Goal: Task Accomplishment & Management: Use online tool/utility

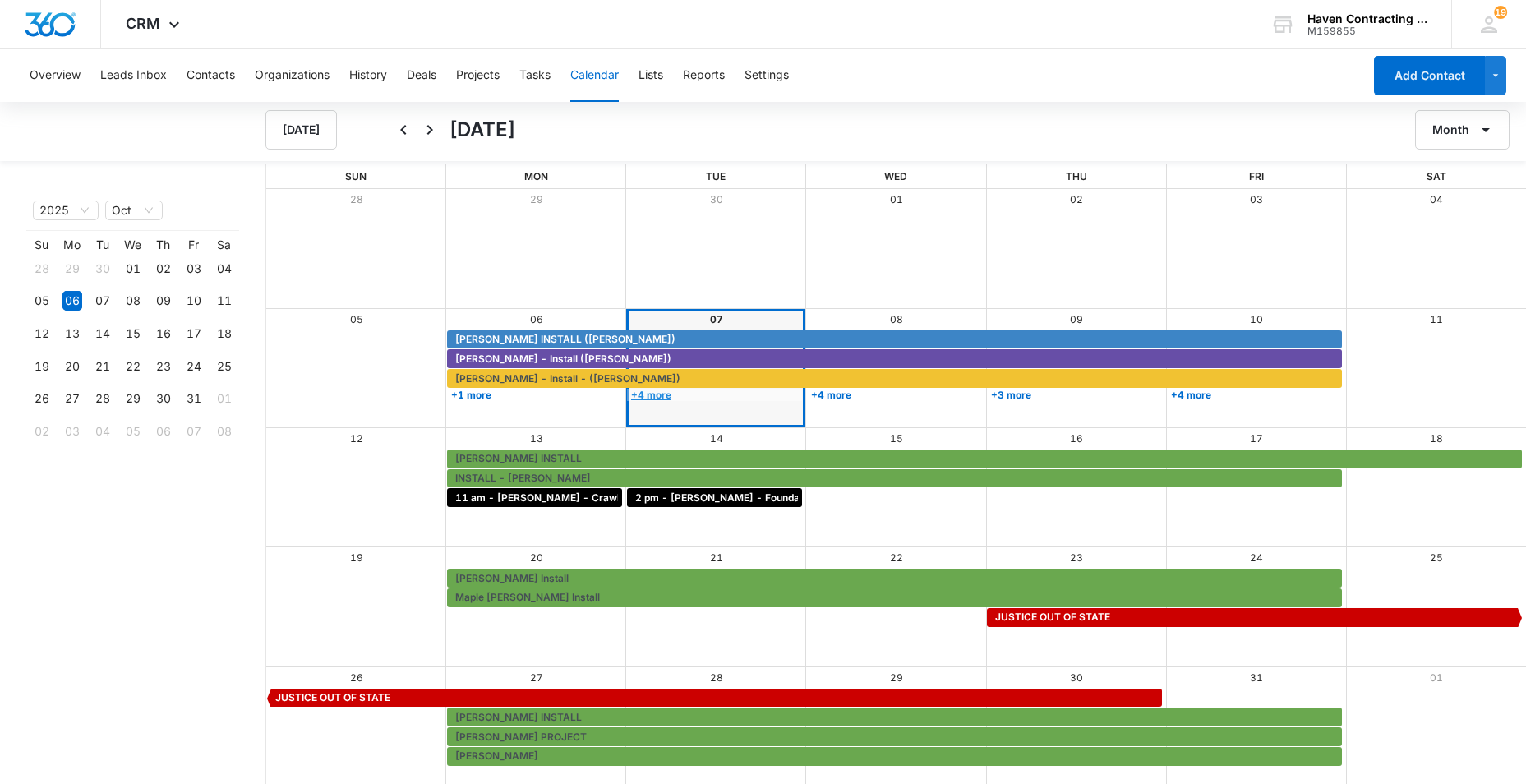
click at [651, 395] on link "+4 more" at bounding box center [715, 395] width 175 height 12
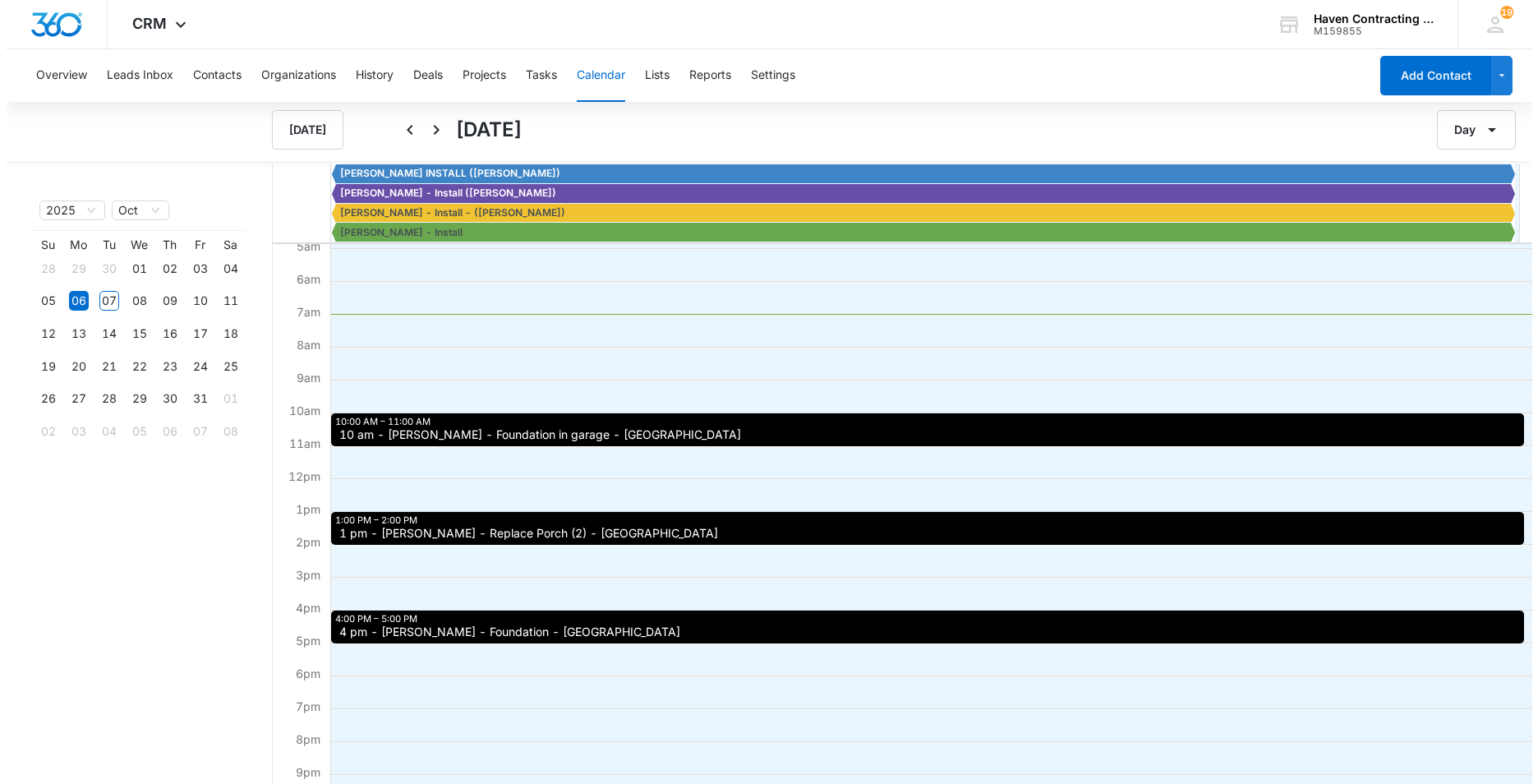
scroll to position [164, 0]
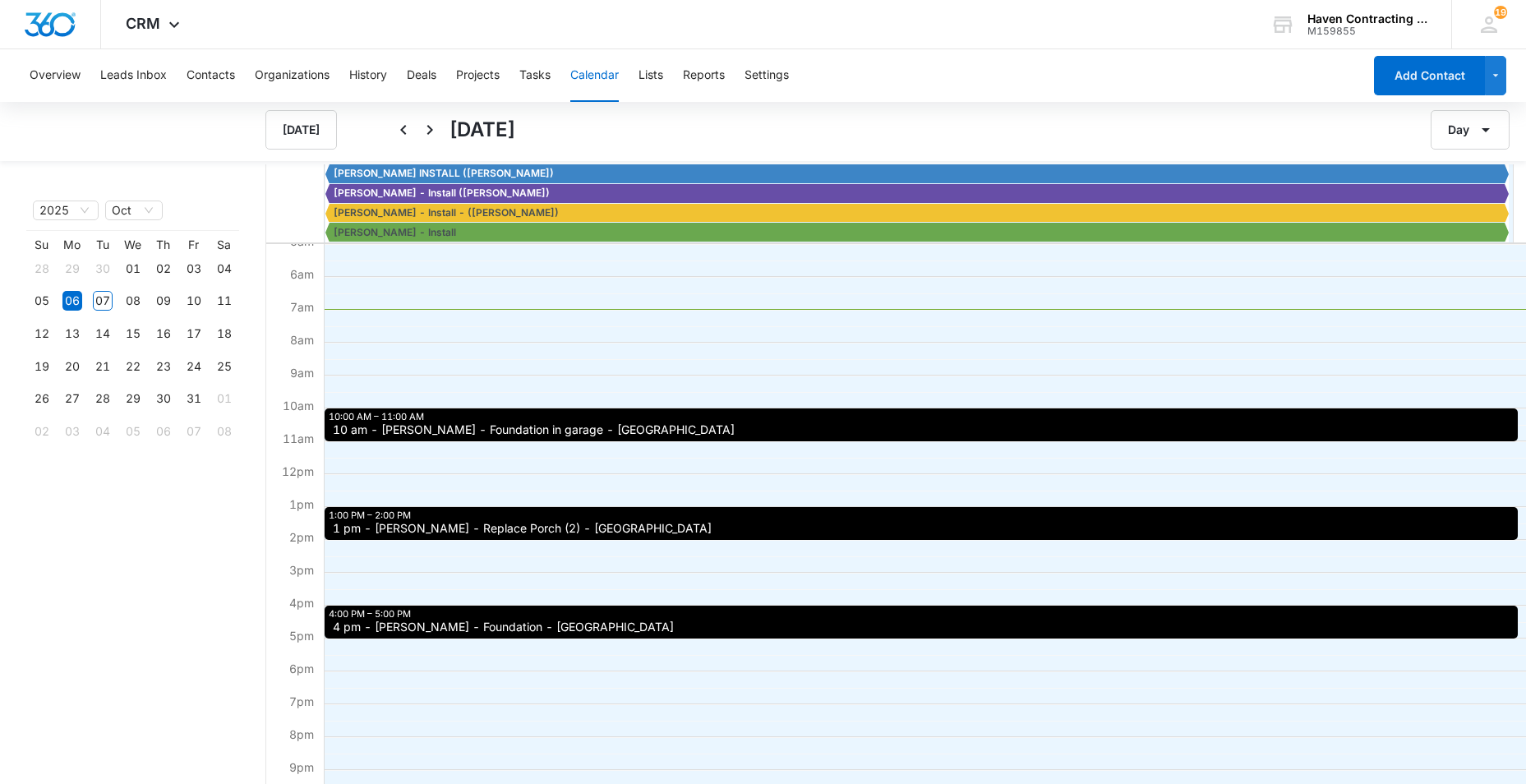
click at [365, 434] on span "10 am - [PERSON_NAME] - Foundation in garage - [GEOGRAPHIC_DATA]" at bounding box center [534, 429] width 402 height 11
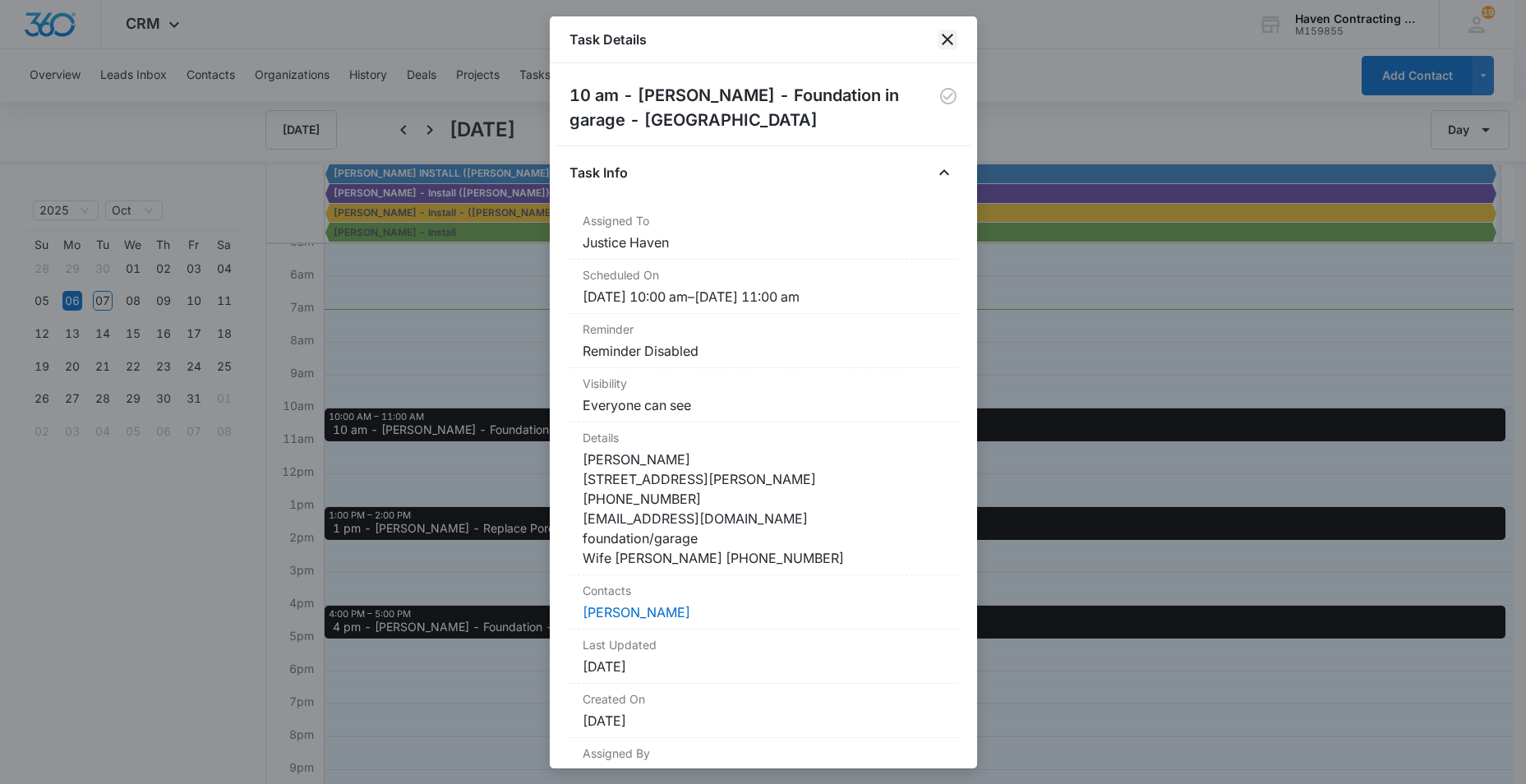
click at [946, 40] on icon "close" at bounding box center [947, 39] width 11 height 11
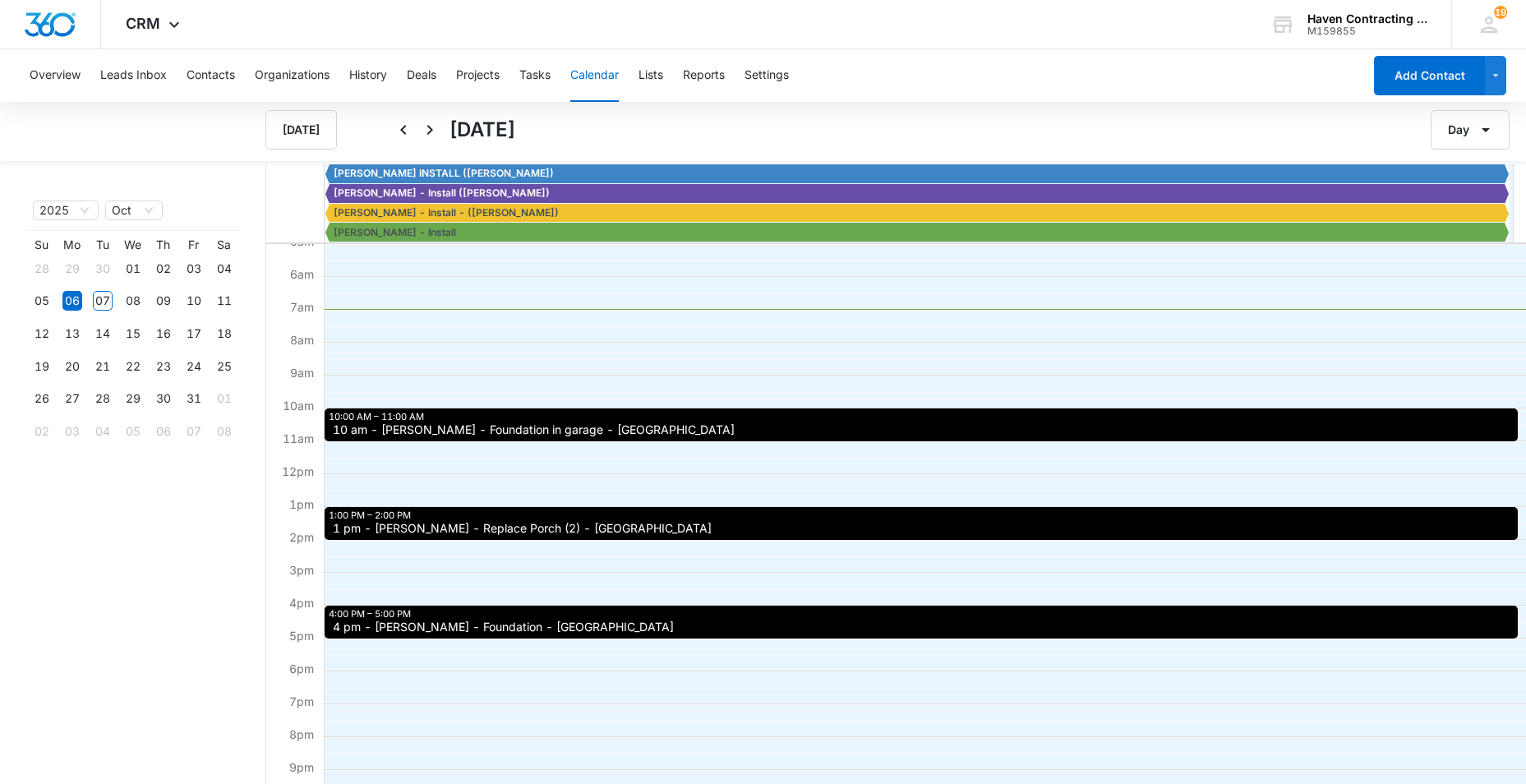
click at [367, 533] on span "1 pm - James Manning - Replace Porch (2) - Batesville" at bounding box center [522, 527] width 379 height 11
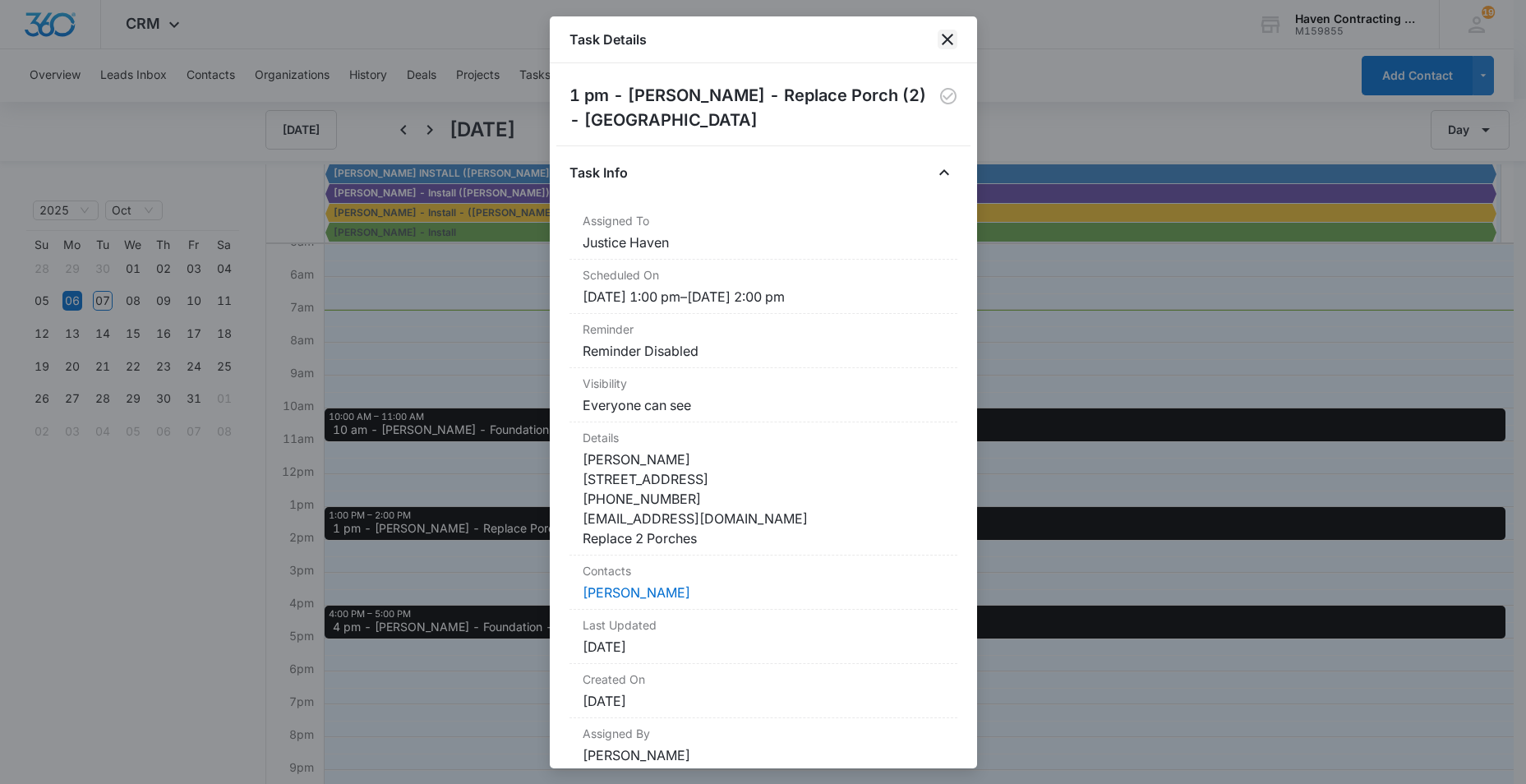
click at [944, 38] on icon "close" at bounding box center [947, 39] width 20 height 20
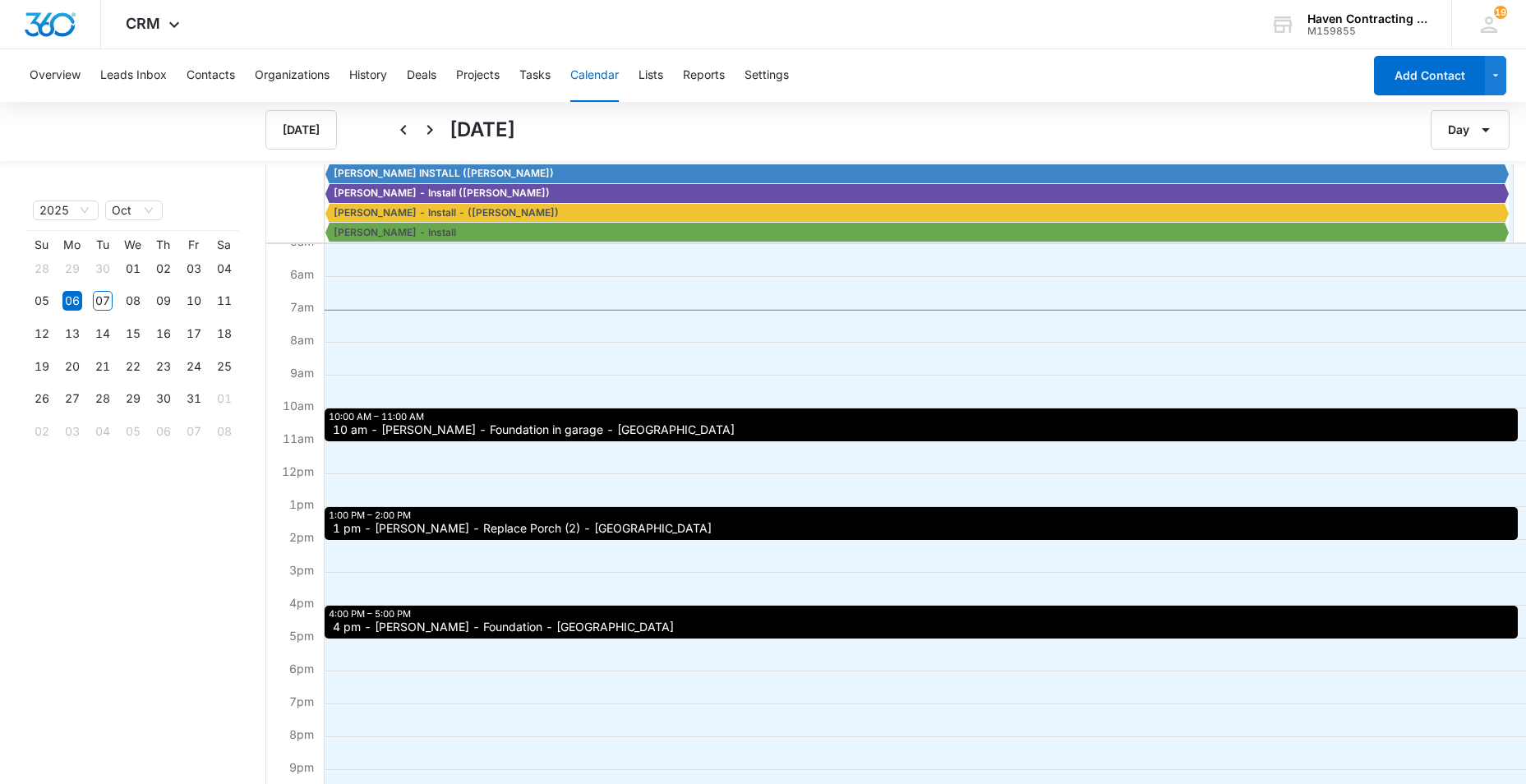
click at [366, 630] on span "4 pm - David Young - Foundation - Locust Grove" at bounding box center [503, 626] width 341 height 11
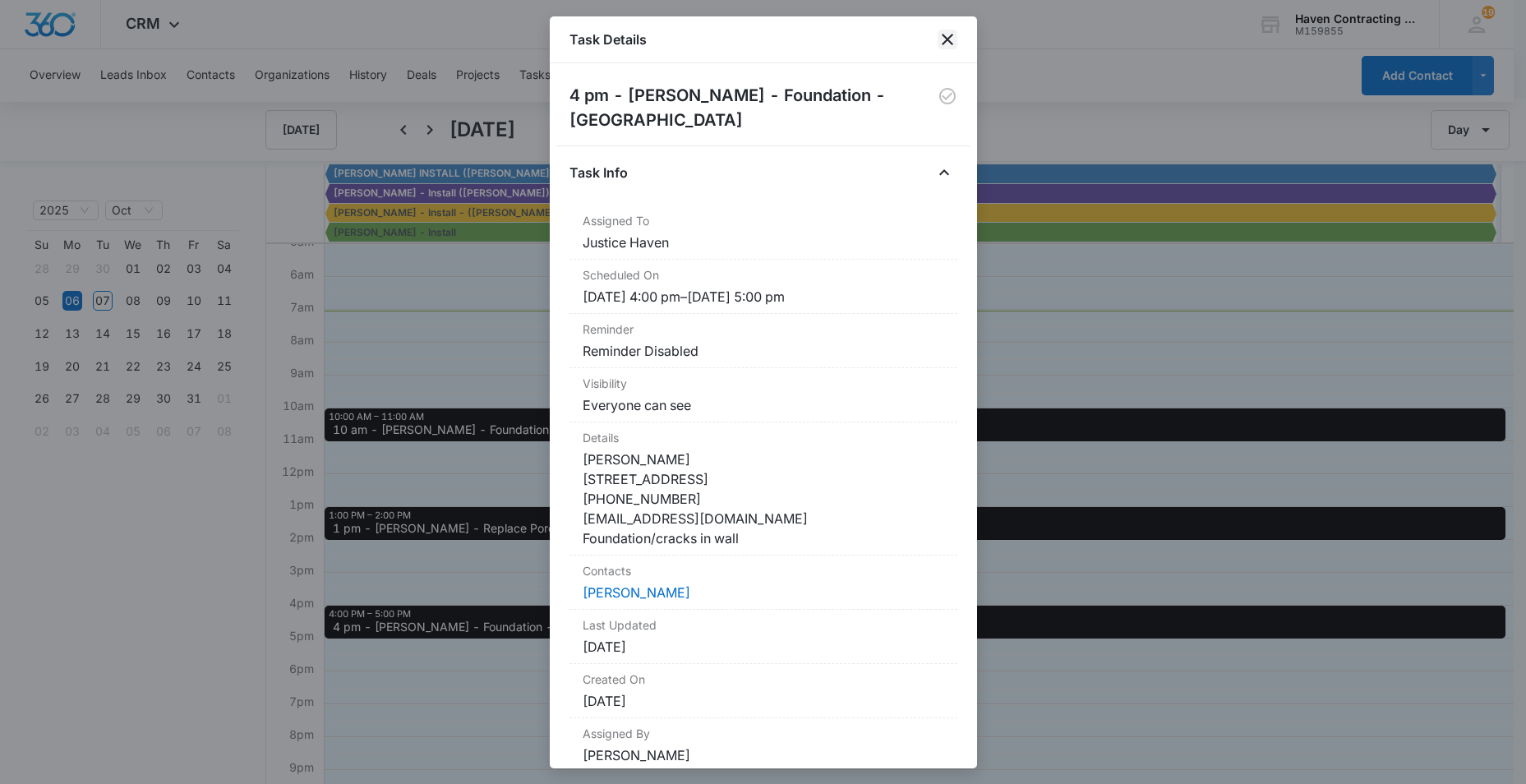
click at [952, 35] on icon "close" at bounding box center [947, 39] width 11 height 11
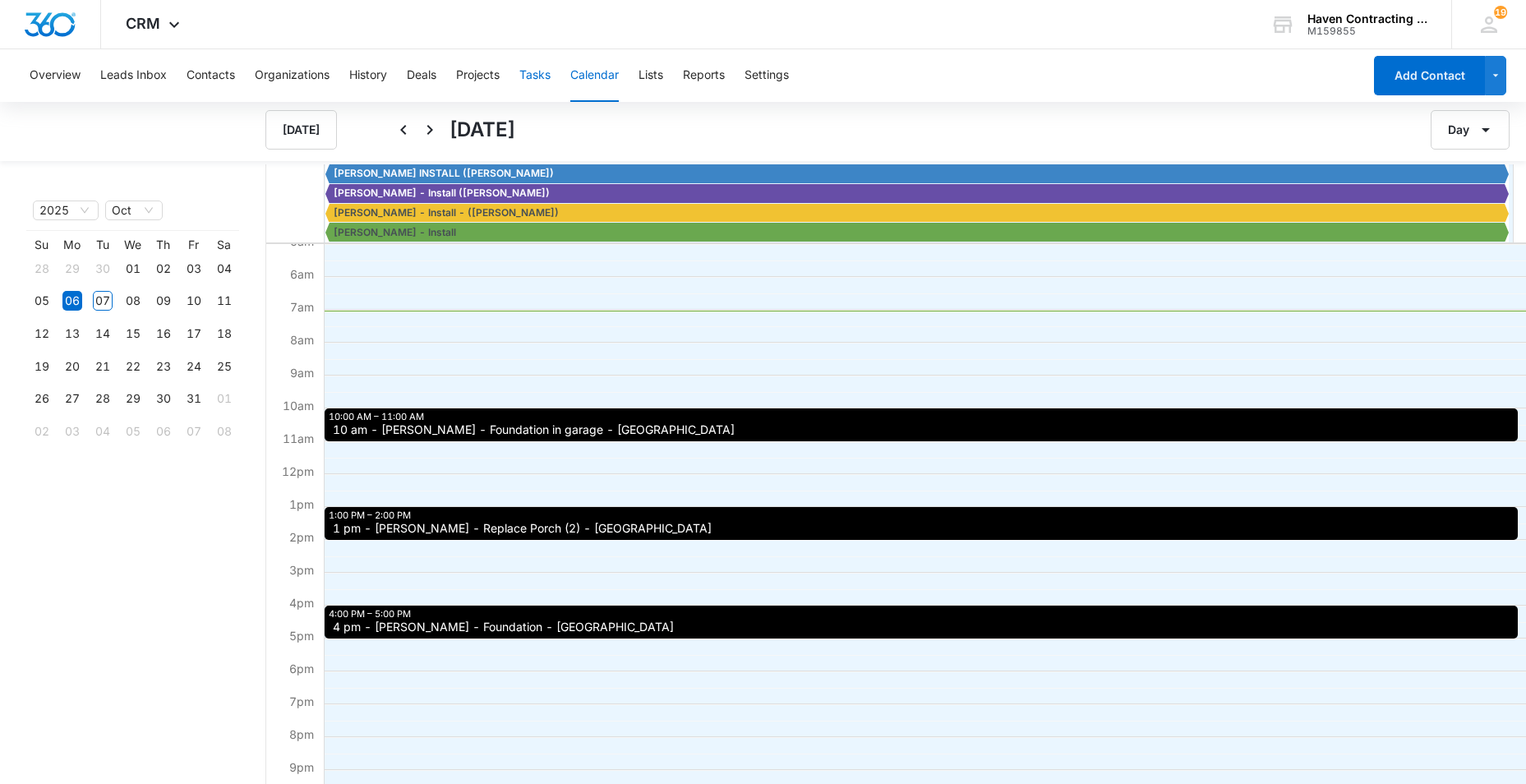
click at [537, 69] on button "Tasks" at bounding box center [535, 75] width 31 height 53
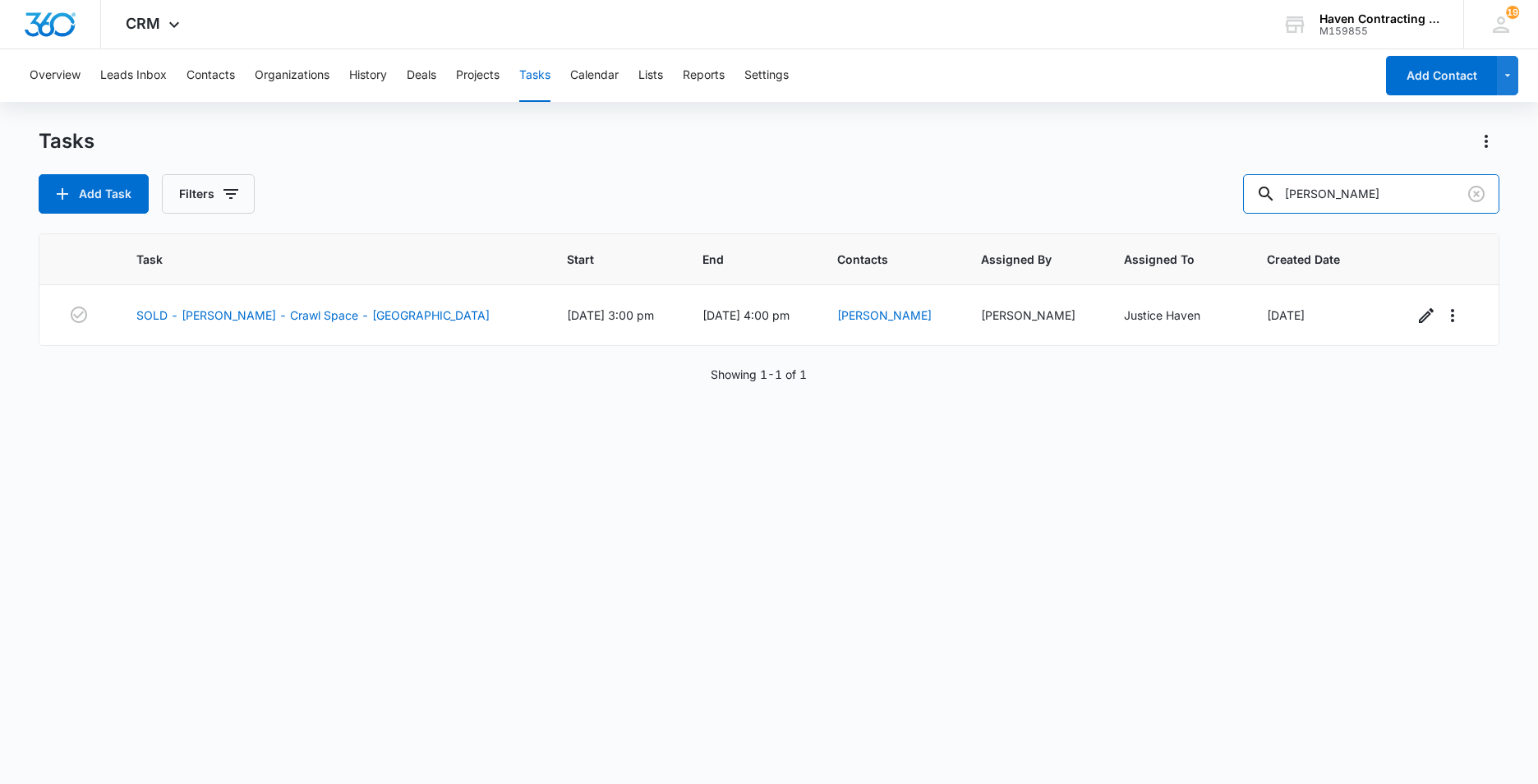
drag, startPoint x: 1359, startPoint y: 199, endPoint x: 1061, endPoint y: 245, distance: 301.5
click at [1085, 245] on div "Tasks Add Task Filters Whitener Task Start End Contacts Assigned By Assigned To…" at bounding box center [769, 455] width 1461 height 654
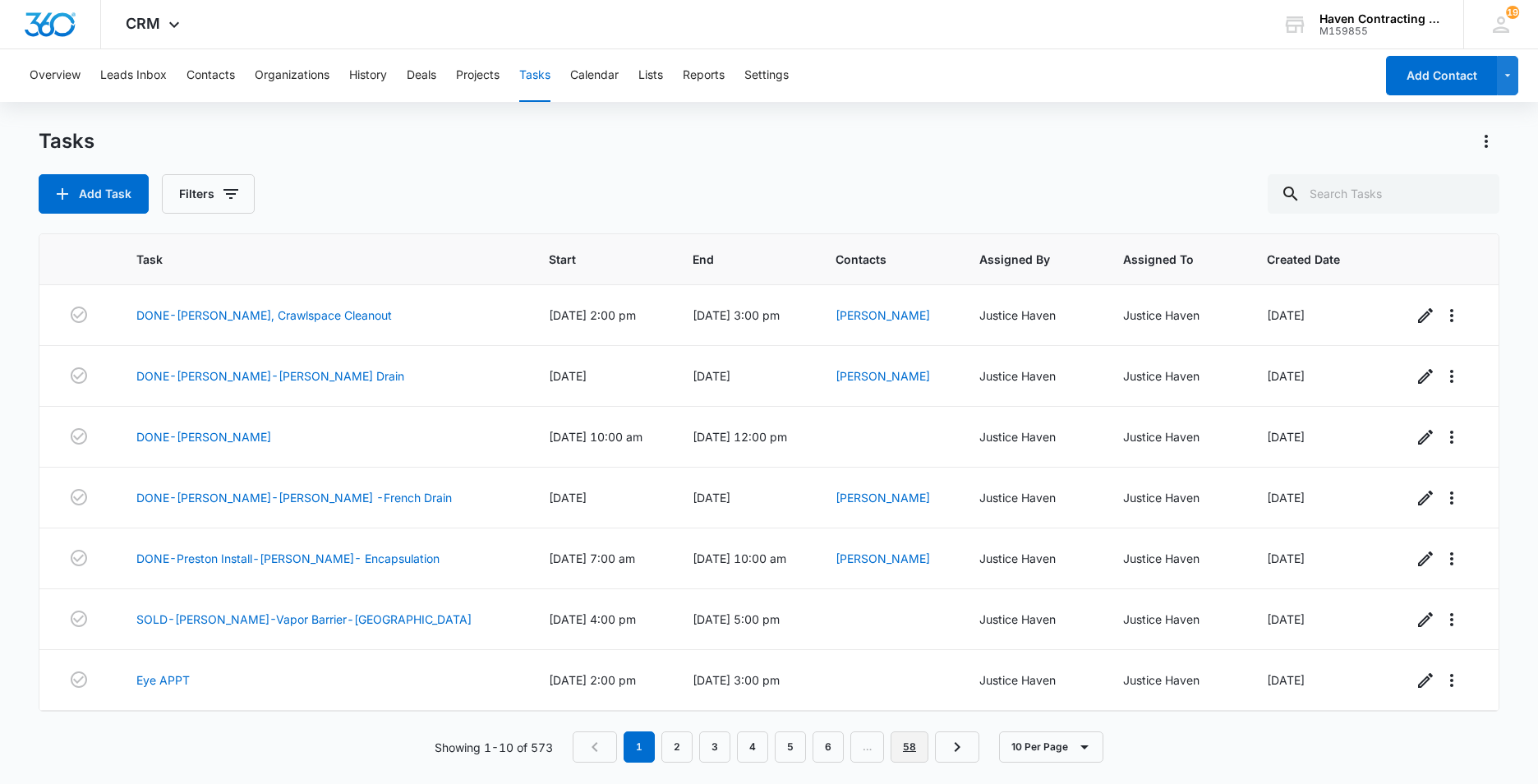
click at [920, 748] on link "58" at bounding box center [910, 747] width 38 height 31
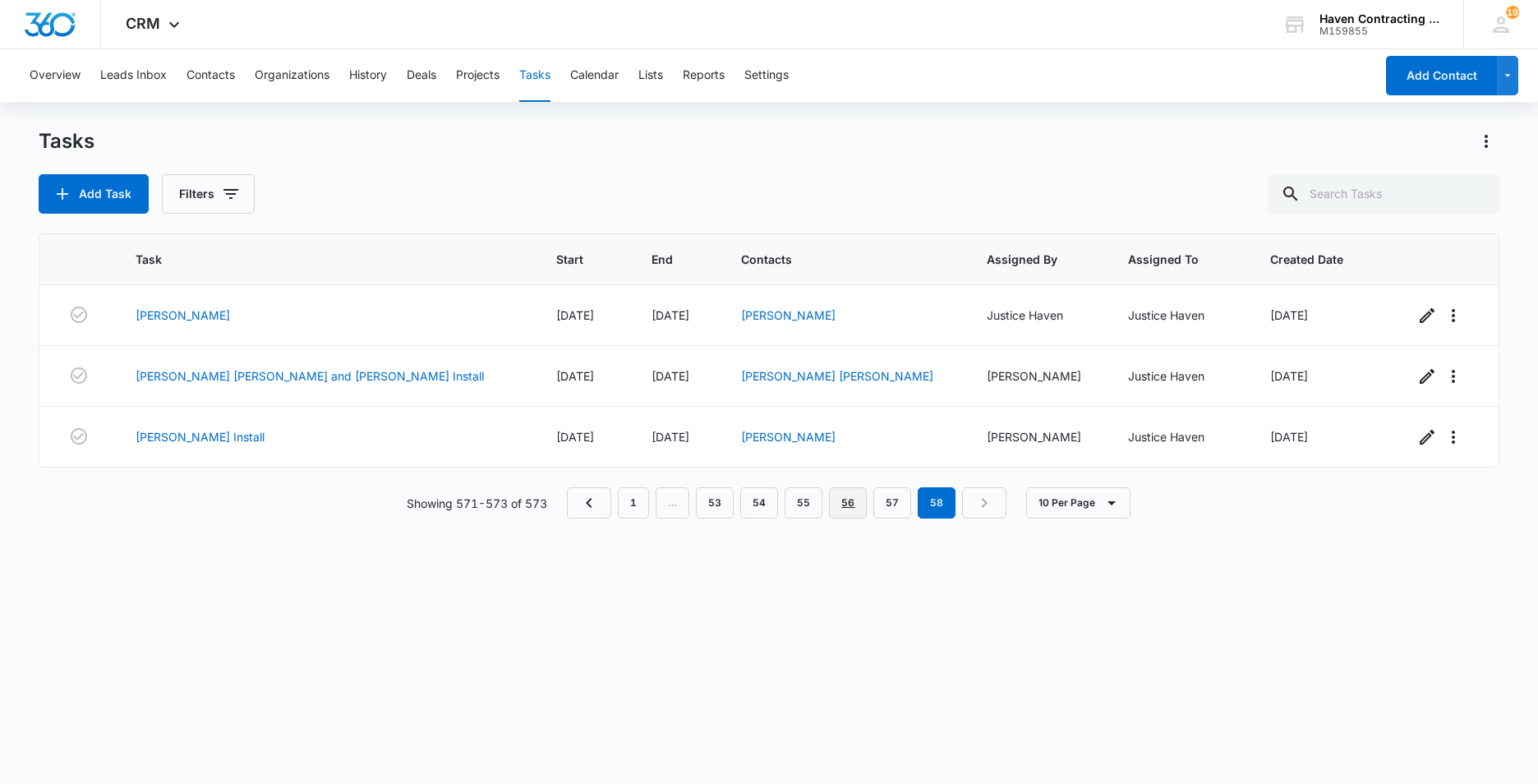
click at [853, 504] on link "56" at bounding box center [848, 503] width 38 height 31
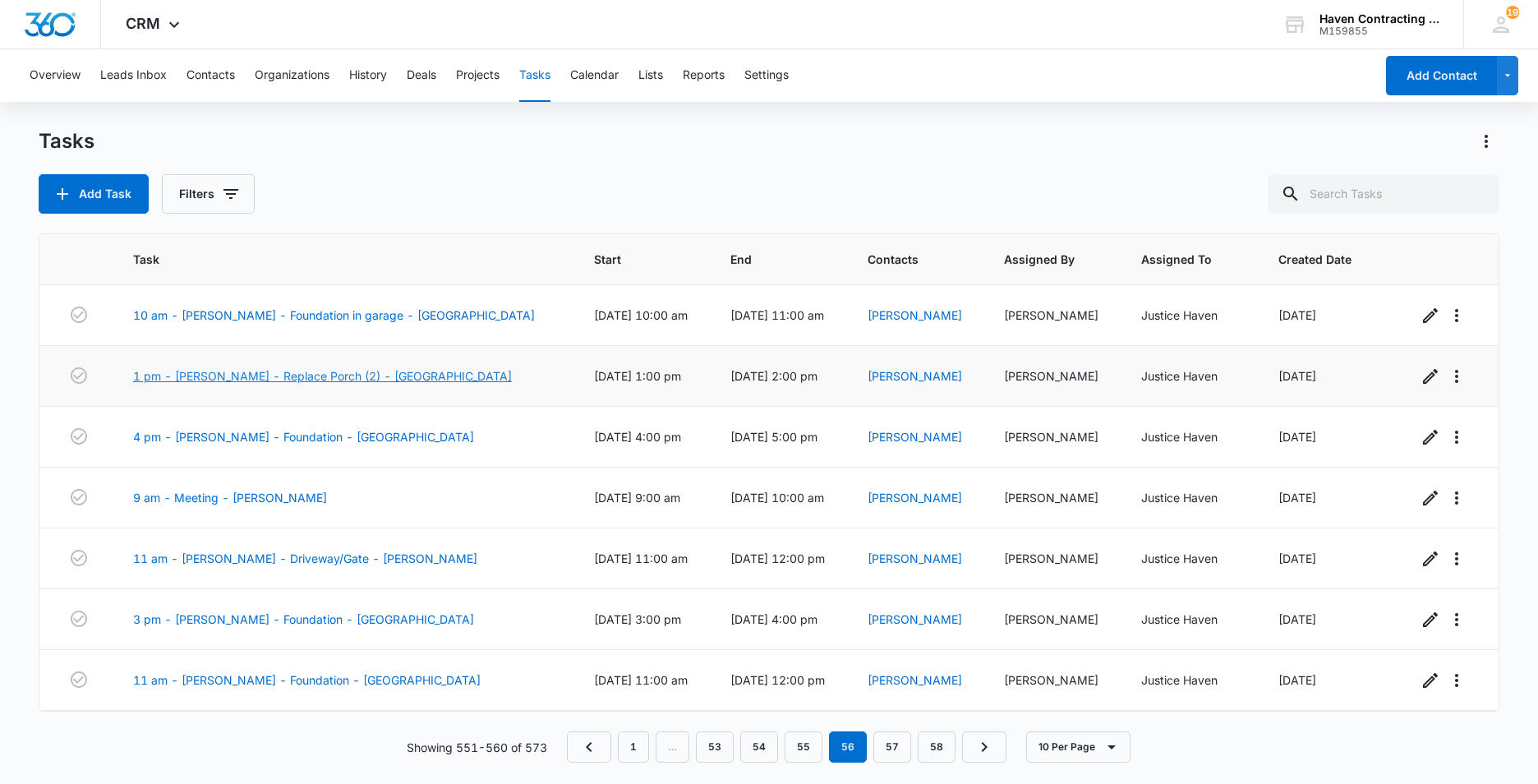
click at [233, 376] on link "1 pm - James Manning - Replace Porch (2) - Batesville" at bounding box center [322, 376] width 379 height 17
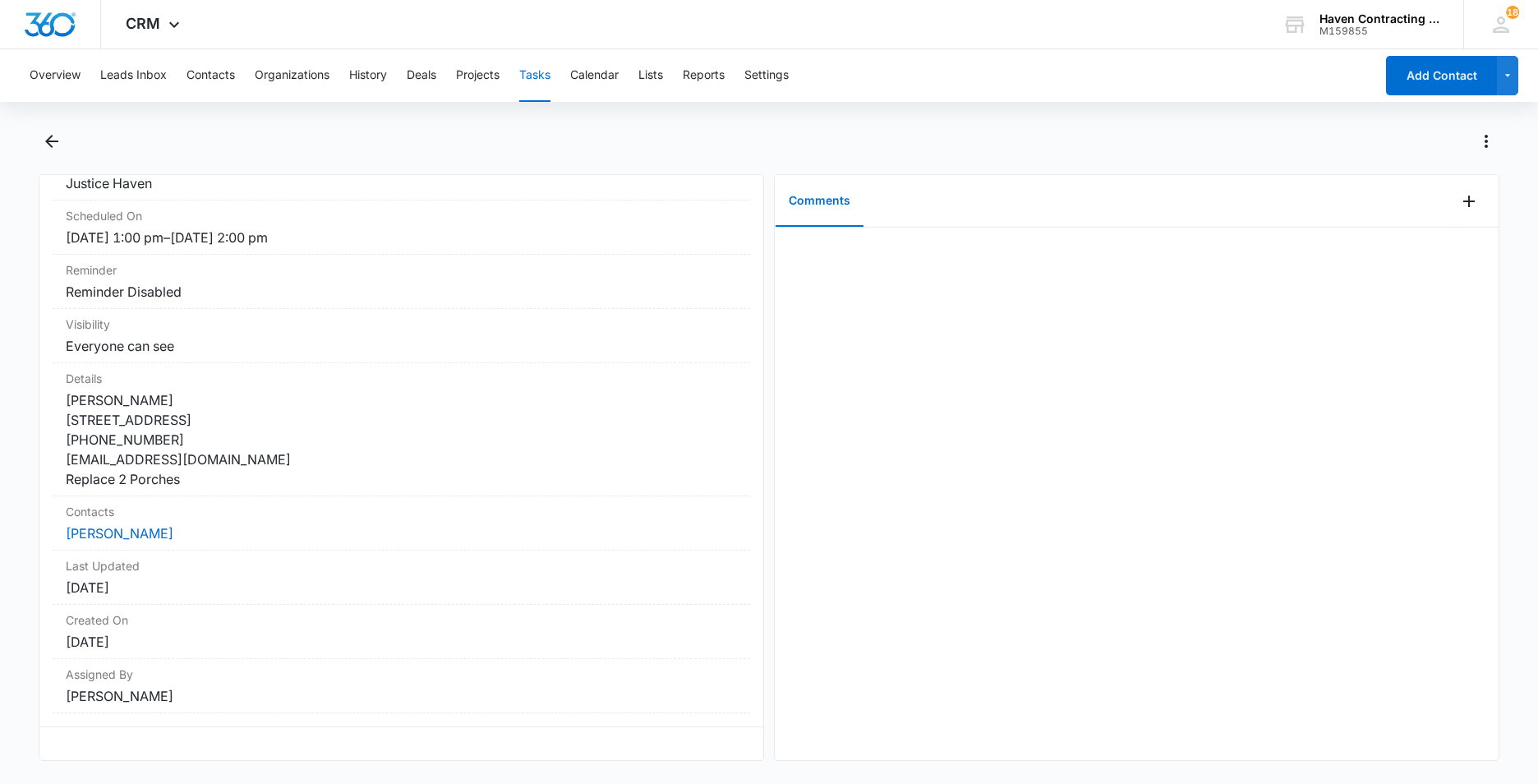
scroll to position [196, 0]
drag, startPoint x: 155, startPoint y: 218, endPoint x: 429, endPoint y: 674, distance: 532.0
click at [429, 674] on div "1 pm - James Manning - Replace Porch (2) - Batesville Task Info Assigned To Jus…" at bounding box center [402, 467] width 725 height 586
drag, startPoint x: 429, startPoint y: 674, endPoint x: 396, endPoint y: 606, distance: 75.6
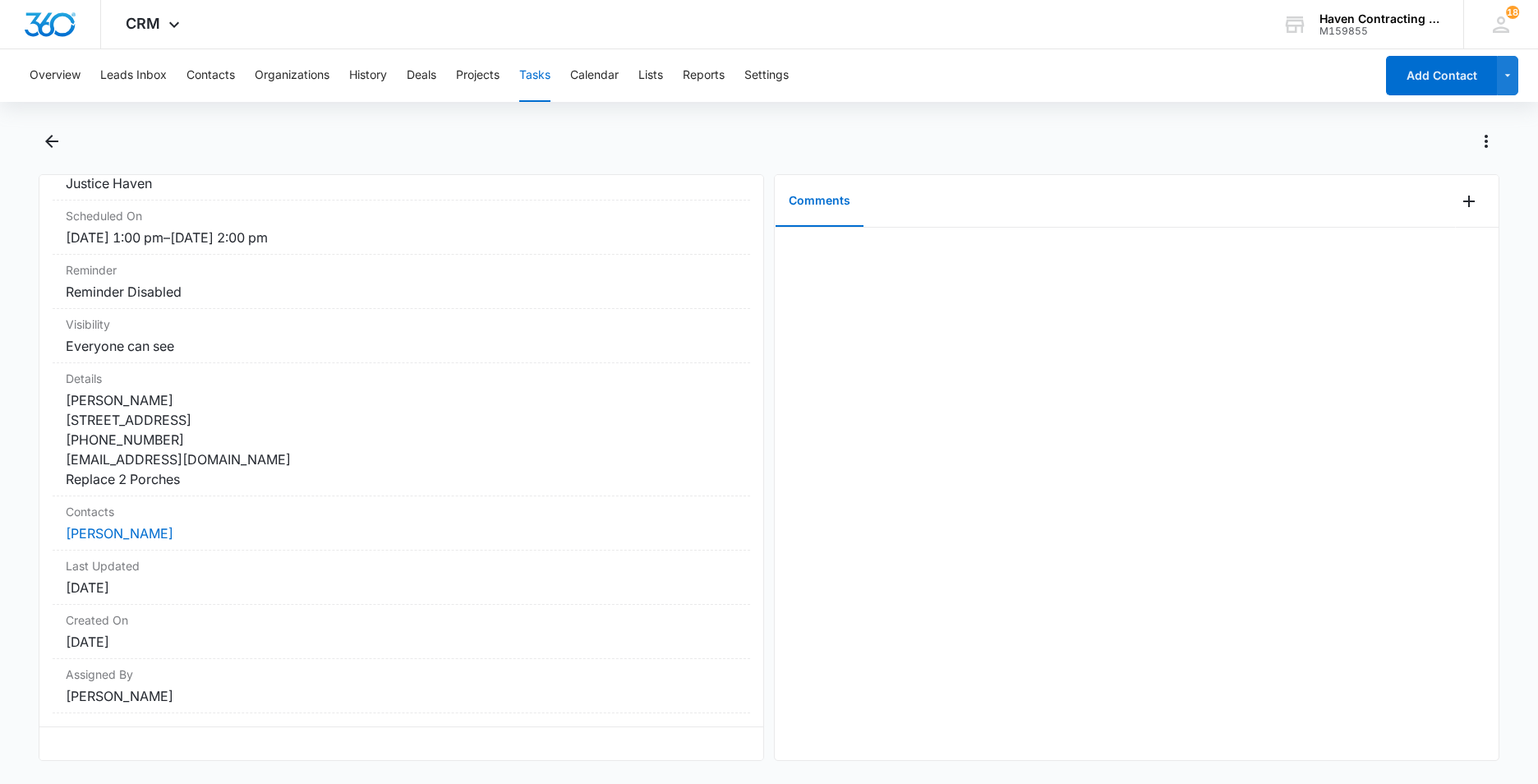
click at [533, 72] on button "Tasks" at bounding box center [535, 75] width 31 height 53
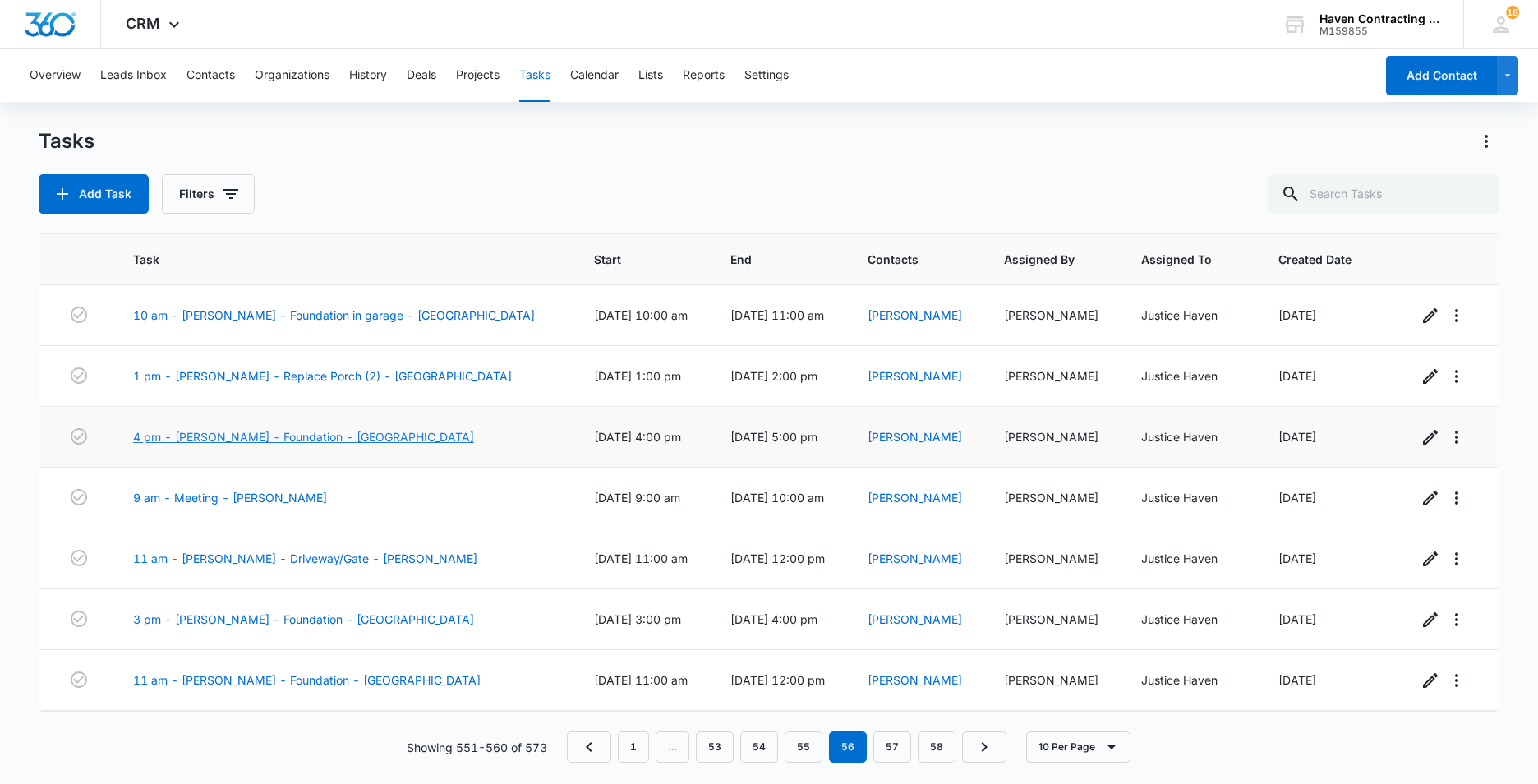
click at [180, 437] on link "4 pm - David Young - Foundation - Locust Grove" at bounding box center [303, 437] width 341 height 17
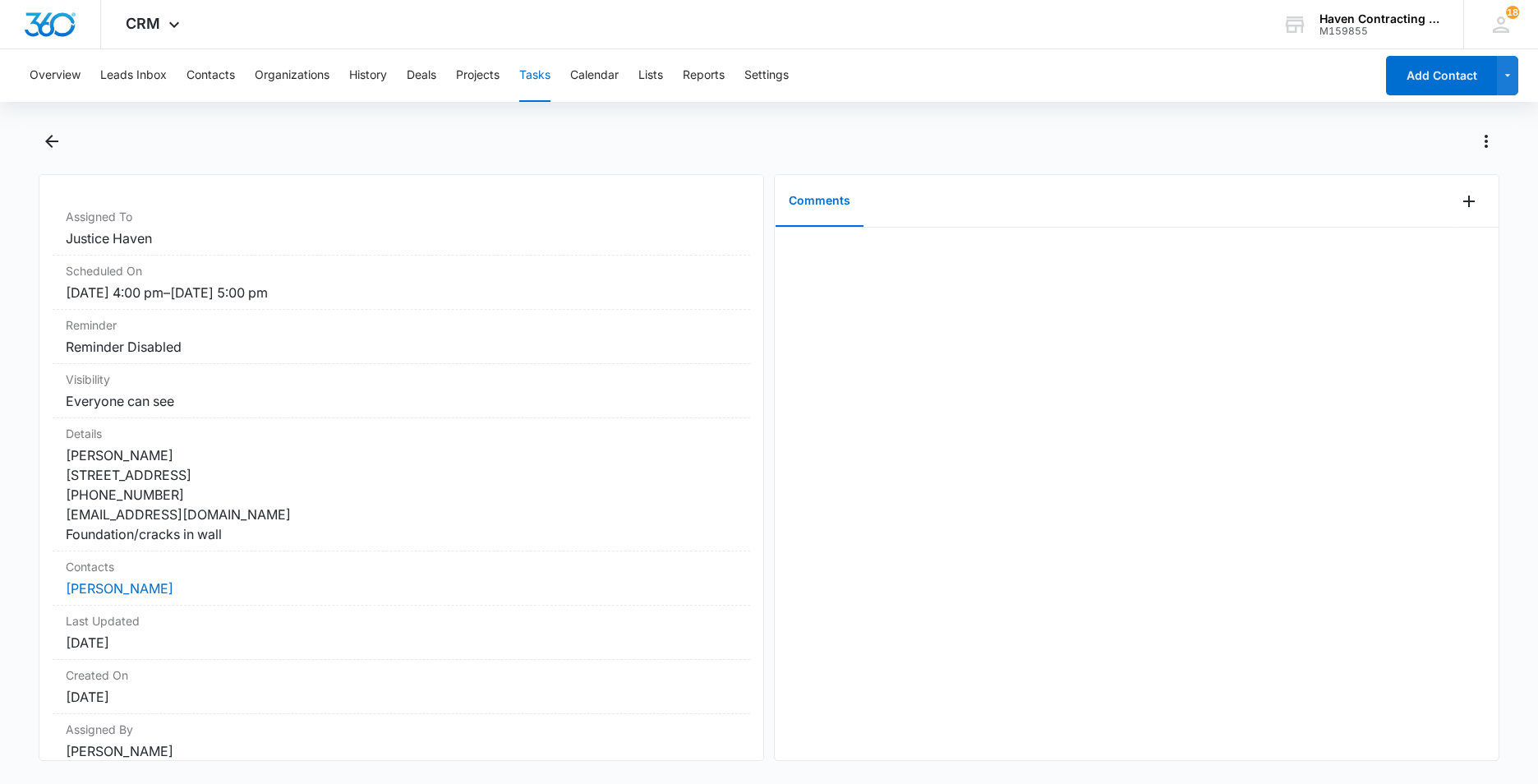
scroll to position [196, 0]
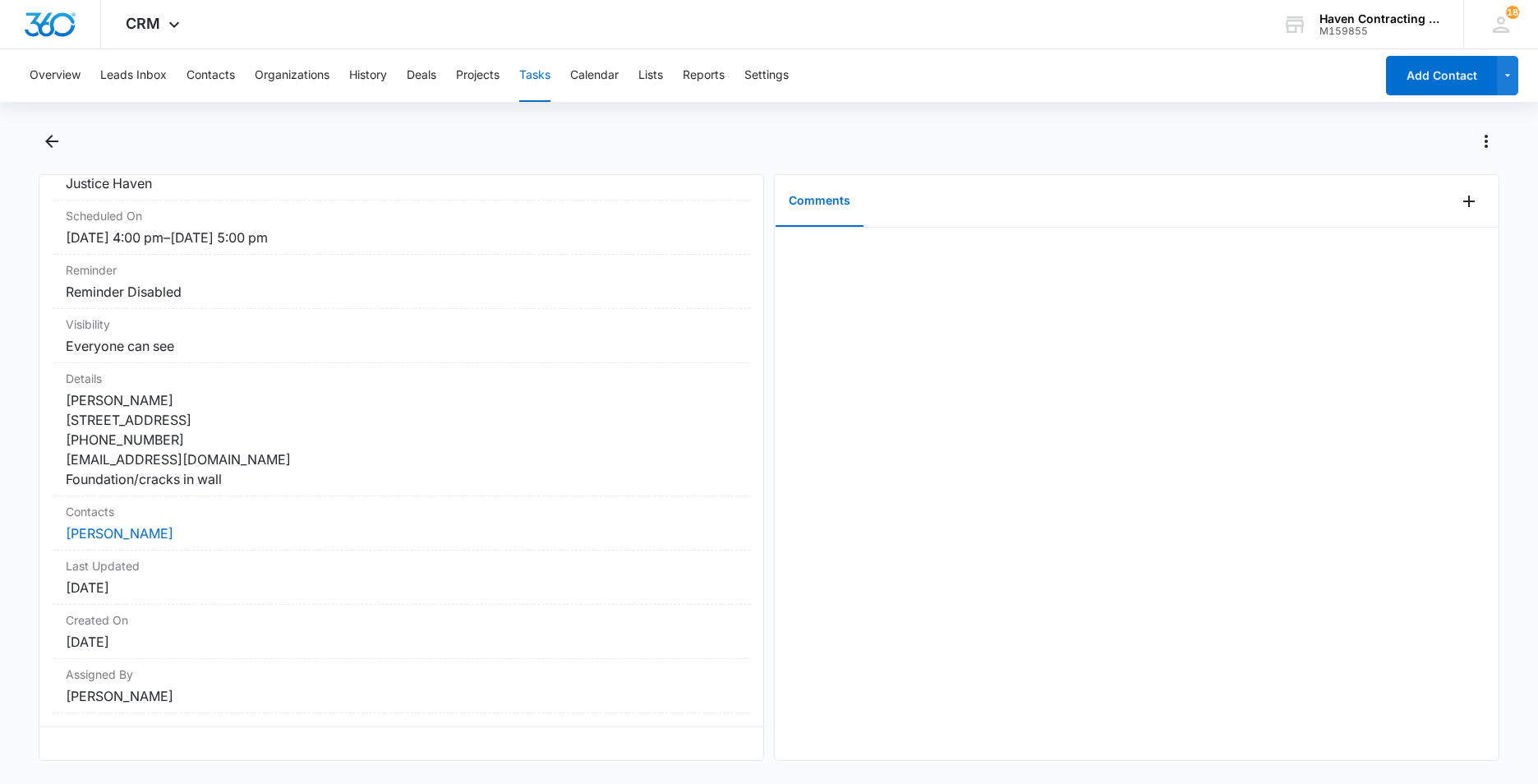
drag, startPoint x: 52, startPoint y: 222, endPoint x: 424, endPoint y: 745, distance: 641.8
click at [424, 745] on div "4 pm - David Young - Foundation - Locust Grove Task Info Assigned To Justice Ha…" at bounding box center [402, 467] width 725 height 586
drag, startPoint x: 424, startPoint y: 745, endPoint x: 369, endPoint y: 578, distance: 175.8
click at [538, 72] on button "Tasks" at bounding box center [535, 75] width 31 height 53
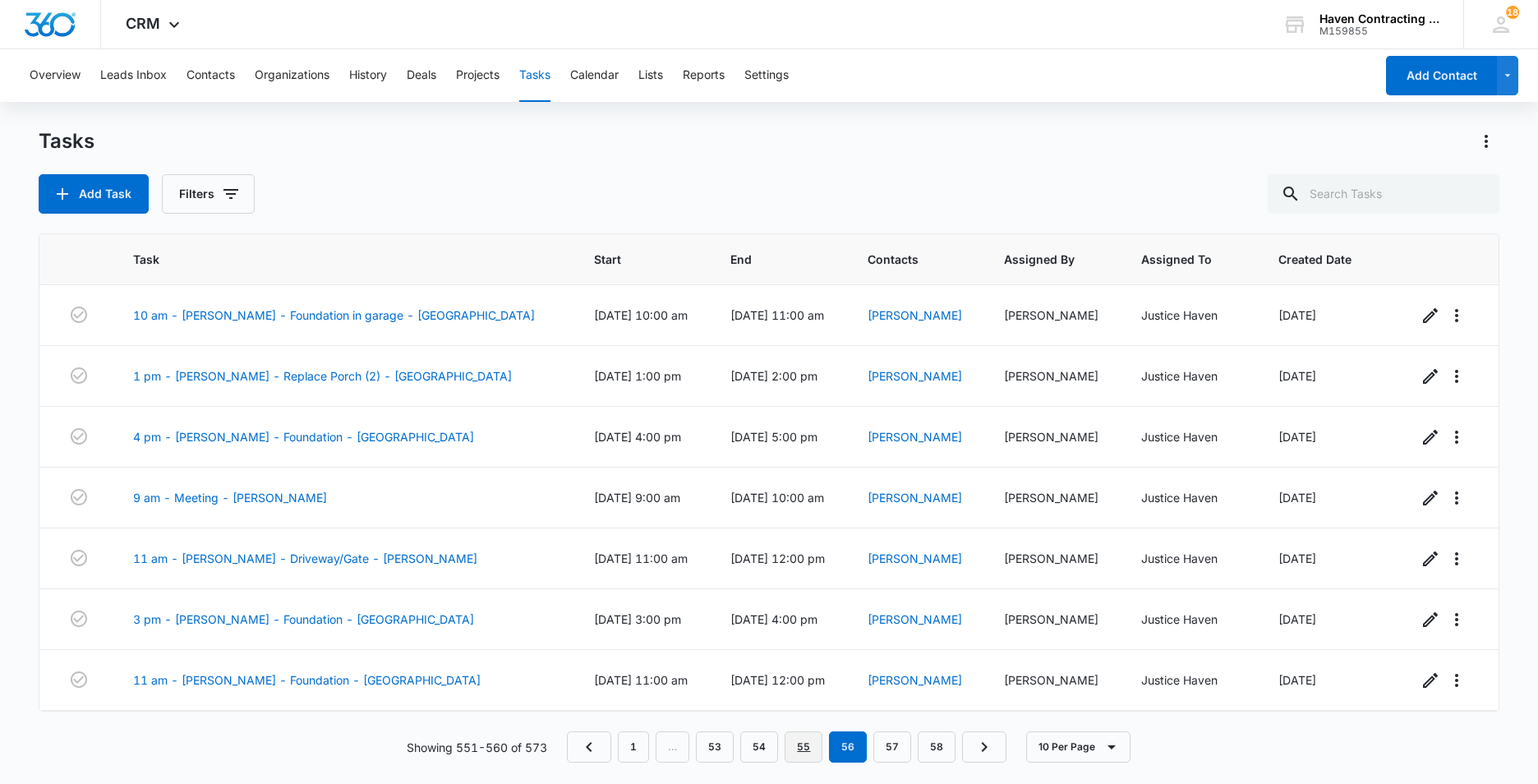
click at [807, 748] on link "55" at bounding box center [804, 747] width 38 height 31
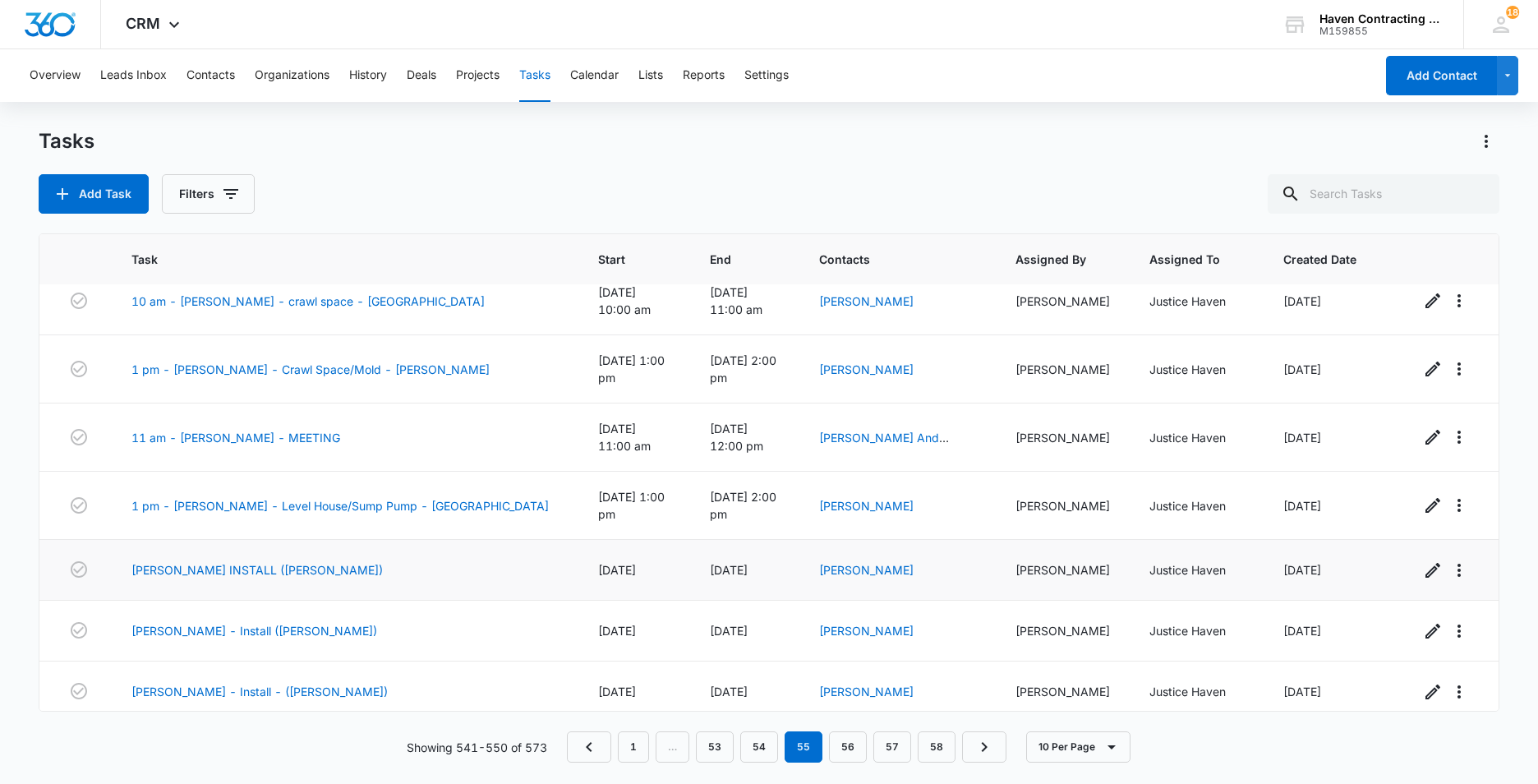
scroll to position [181, 0]
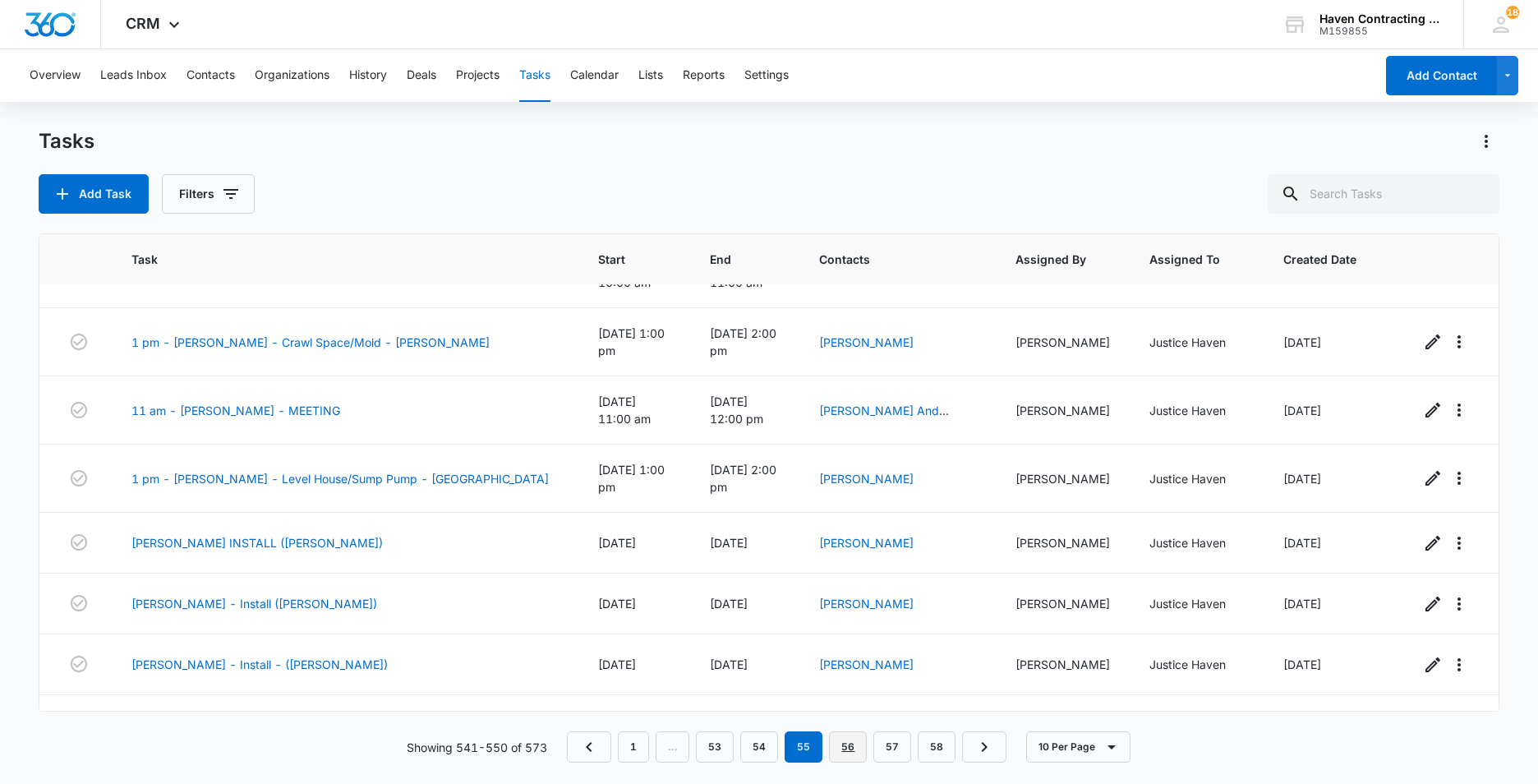
click at [849, 746] on link "56" at bounding box center [848, 747] width 38 height 31
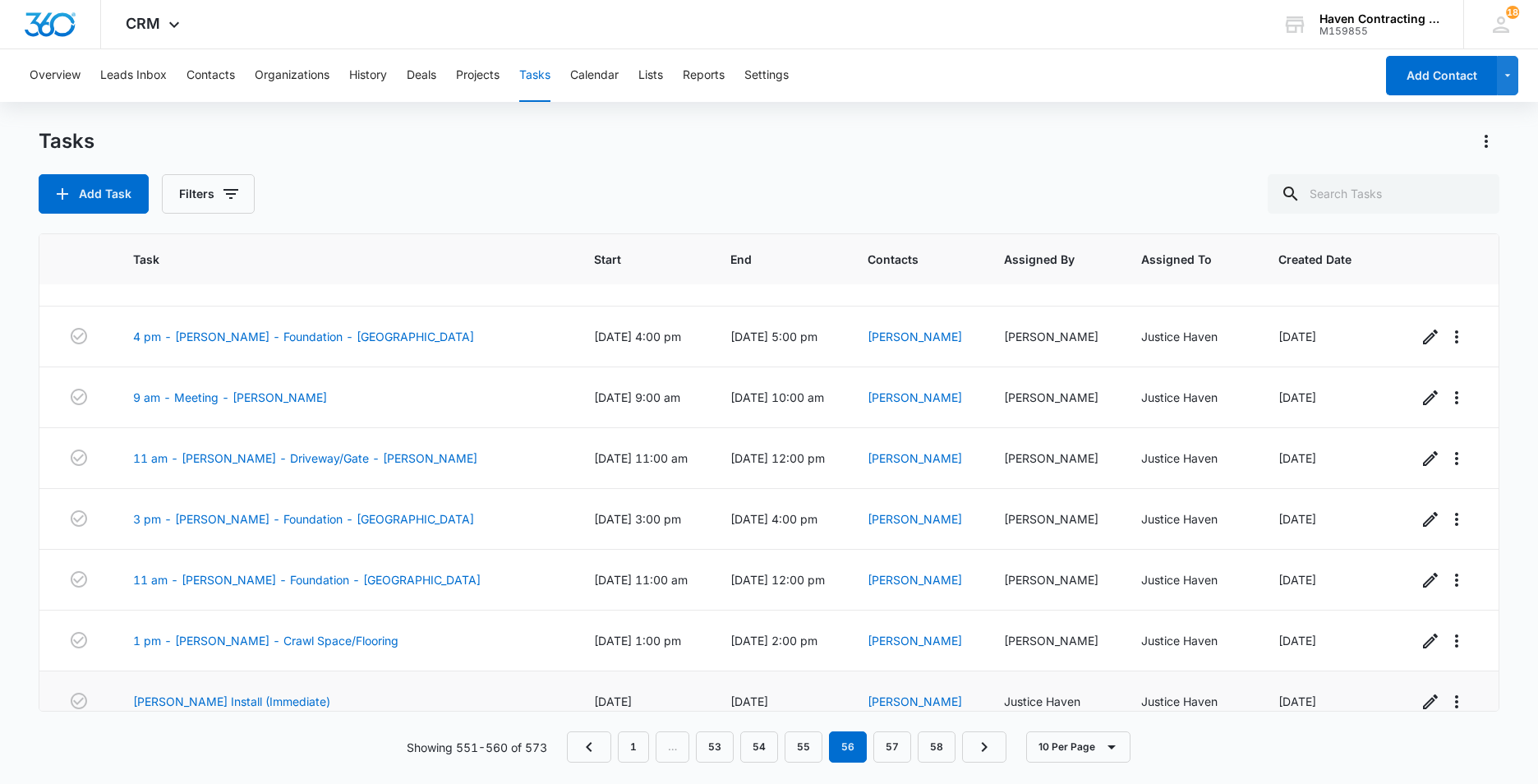
scroll to position [0, 0]
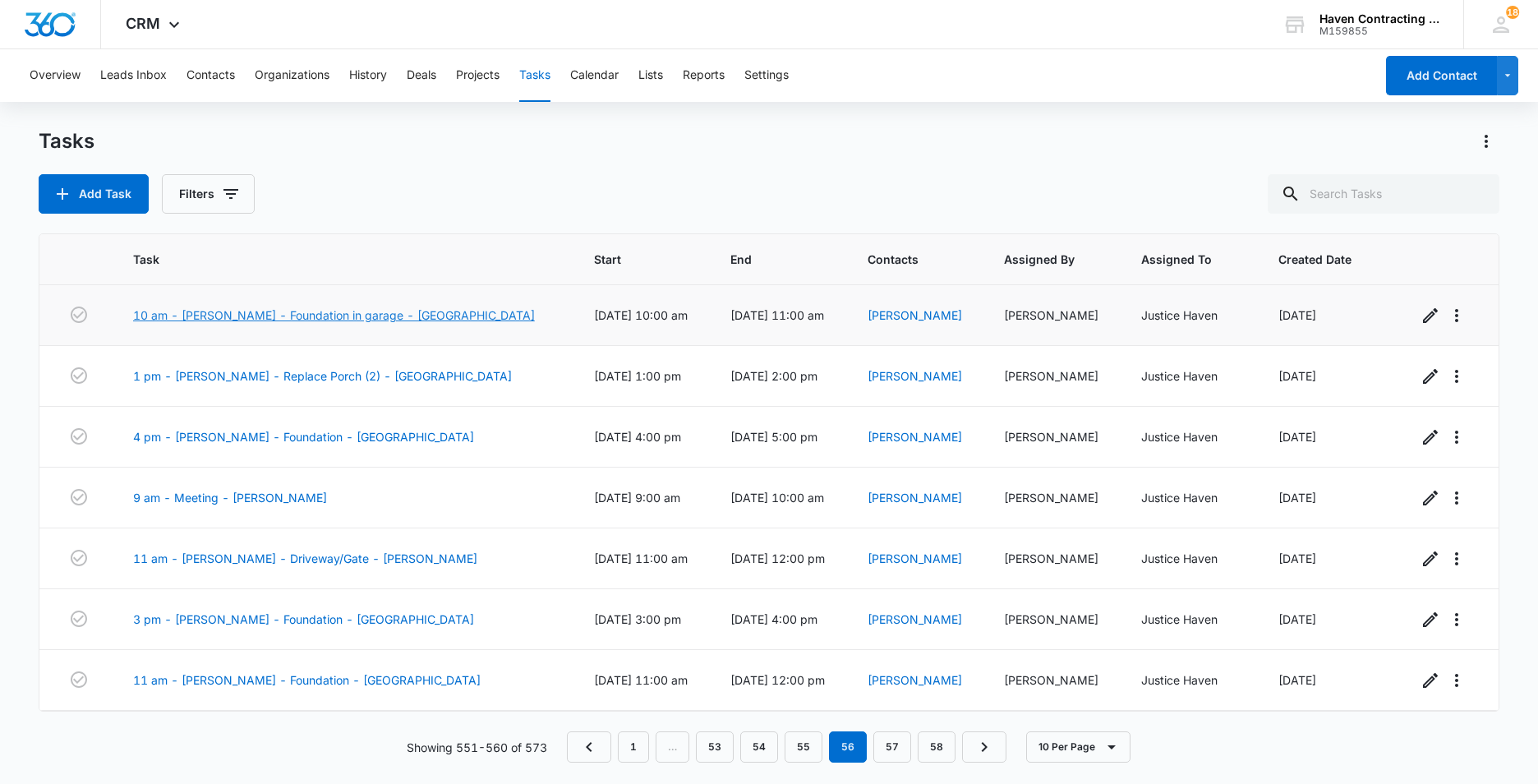
click at [271, 311] on link "10 am - [PERSON_NAME] - Foundation in garage - [GEOGRAPHIC_DATA]" at bounding box center [333, 315] width 402 height 17
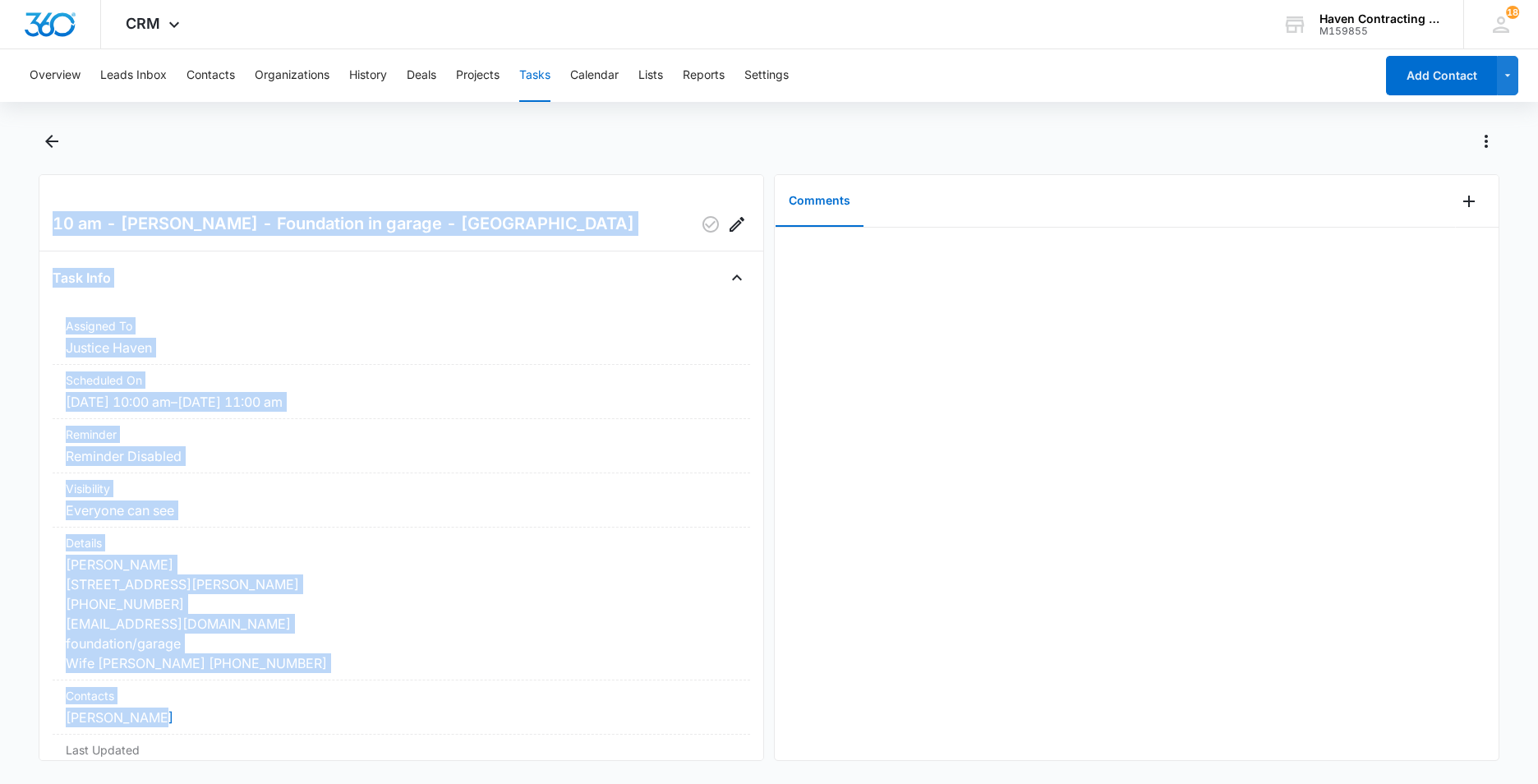
scroll to position [216, 0]
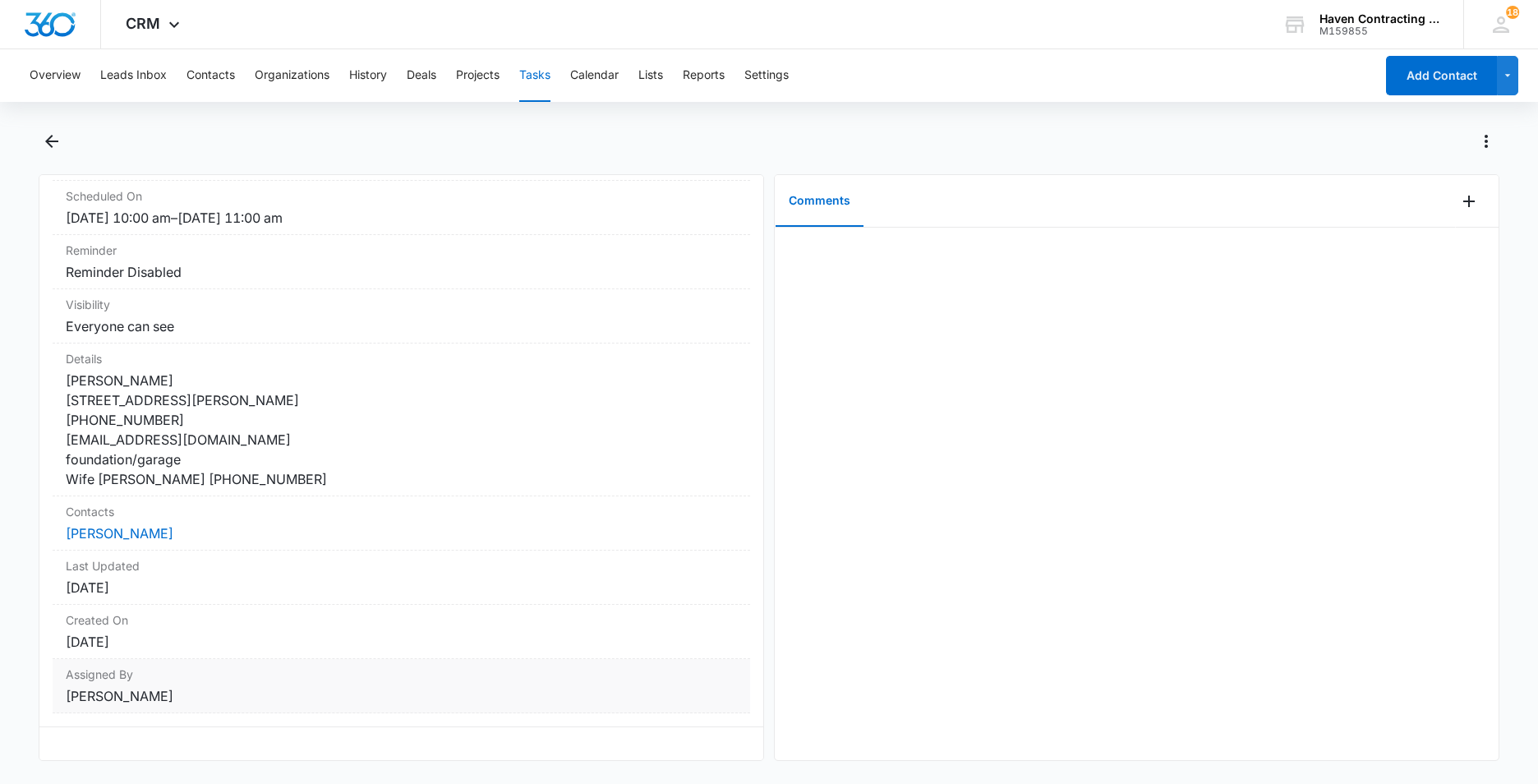
drag, startPoint x: 54, startPoint y: 220, endPoint x: 383, endPoint y: 683, distance: 568.0
click at [385, 689] on div "10 am - [PERSON_NAME] - Foundation in garage - [GEOGRAPHIC_DATA] Task Info Assi…" at bounding box center [402, 467] width 725 height 586
drag, startPoint x: 383, startPoint y: 683, endPoint x: 366, endPoint y: 591, distance: 93.6
click at [590, 69] on button "Calendar" at bounding box center [594, 75] width 49 height 53
